Goal: Find specific page/section: Find specific page/section

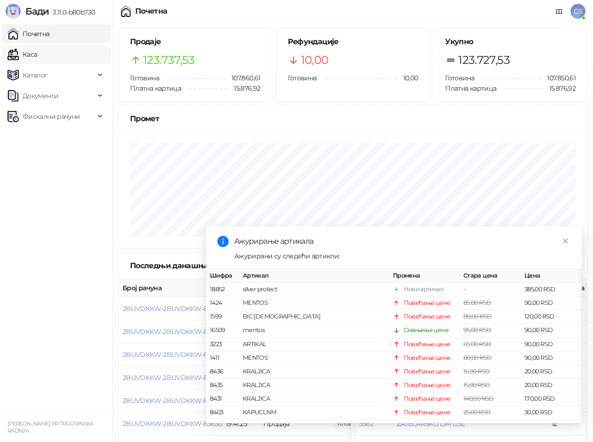
drag, startPoint x: 37, startPoint y: 34, endPoint x: 41, endPoint y: 51, distance: 17.5
click at [38, 33] on link "Почетна" at bounding box center [29, 33] width 42 height 19
click at [37, 56] on link "Каса" at bounding box center [23, 54] width 30 height 19
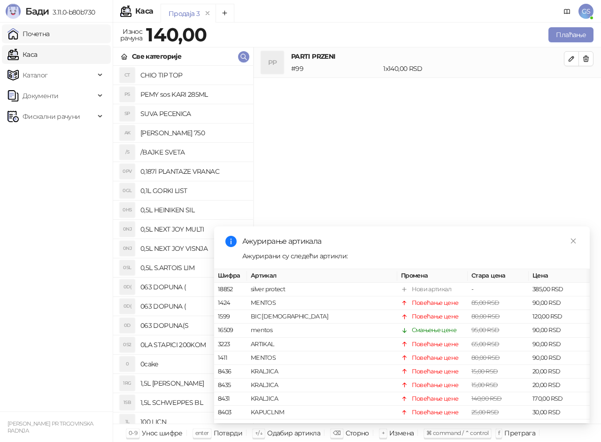
click at [46, 33] on link "Почетна" at bounding box center [29, 33] width 42 height 19
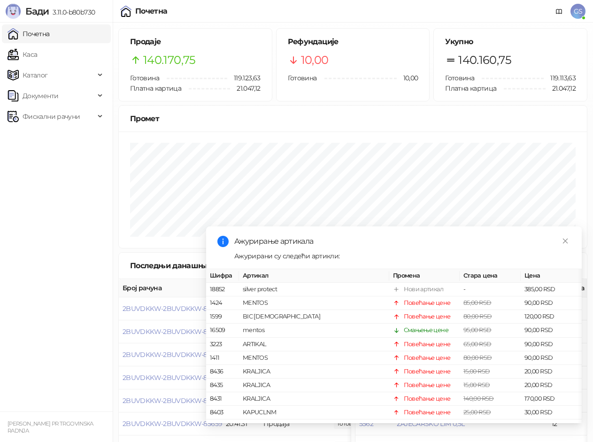
click at [50, 36] on link "Почетна" at bounding box center [29, 33] width 42 height 19
click at [37, 57] on link "Каса" at bounding box center [23, 54] width 30 height 19
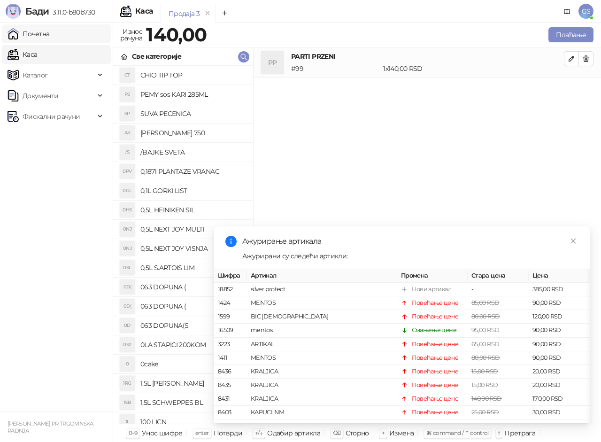
click at [50, 37] on link "Почетна" at bounding box center [29, 33] width 42 height 19
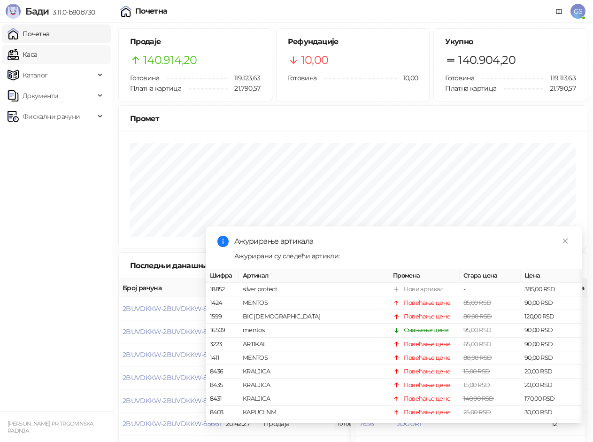
click at [37, 59] on link "Каса" at bounding box center [23, 54] width 30 height 19
